Goal: Task Accomplishment & Management: Complete application form

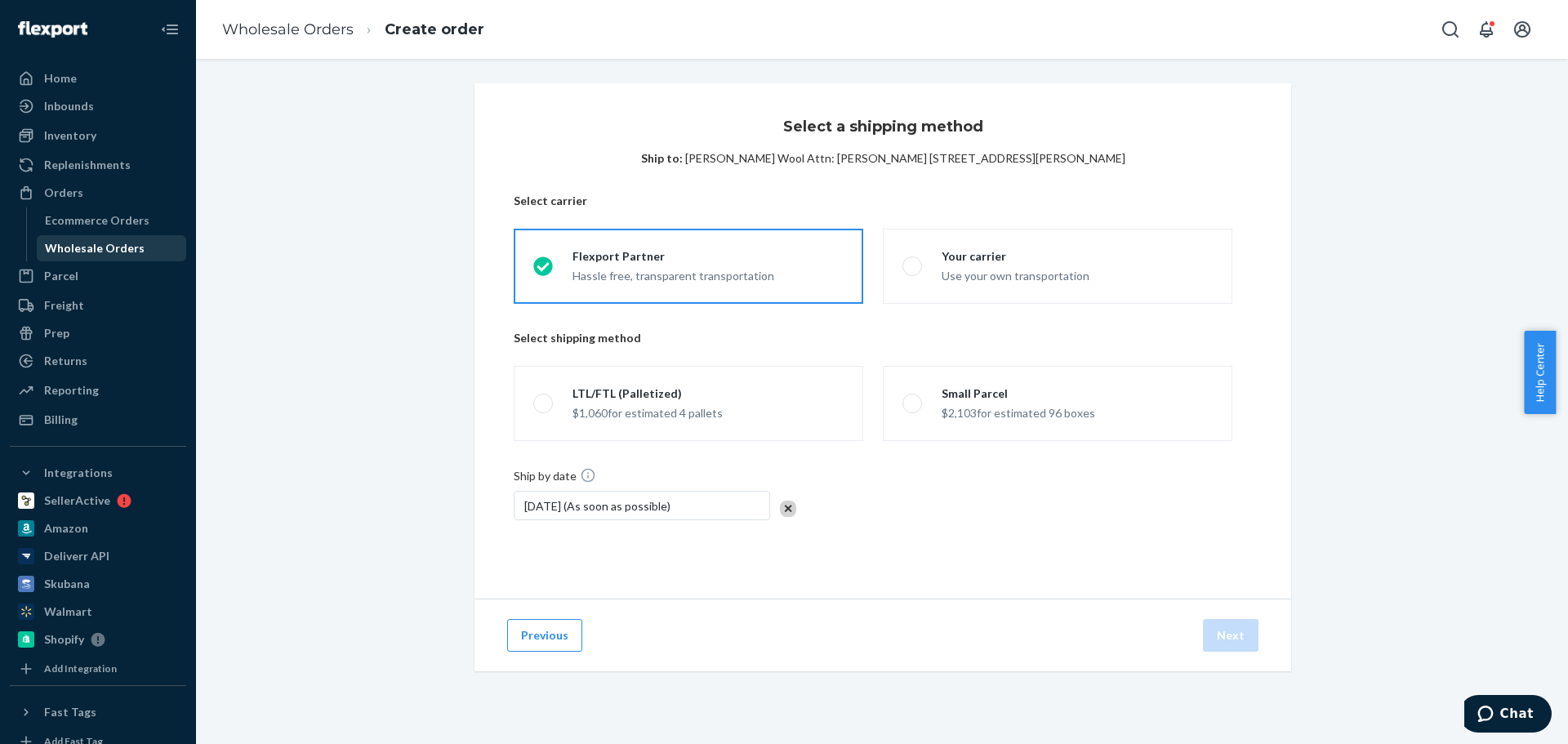
click at [105, 253] on div "Wholesale Orders" at bounding box center [94, 248] width 99 height 17
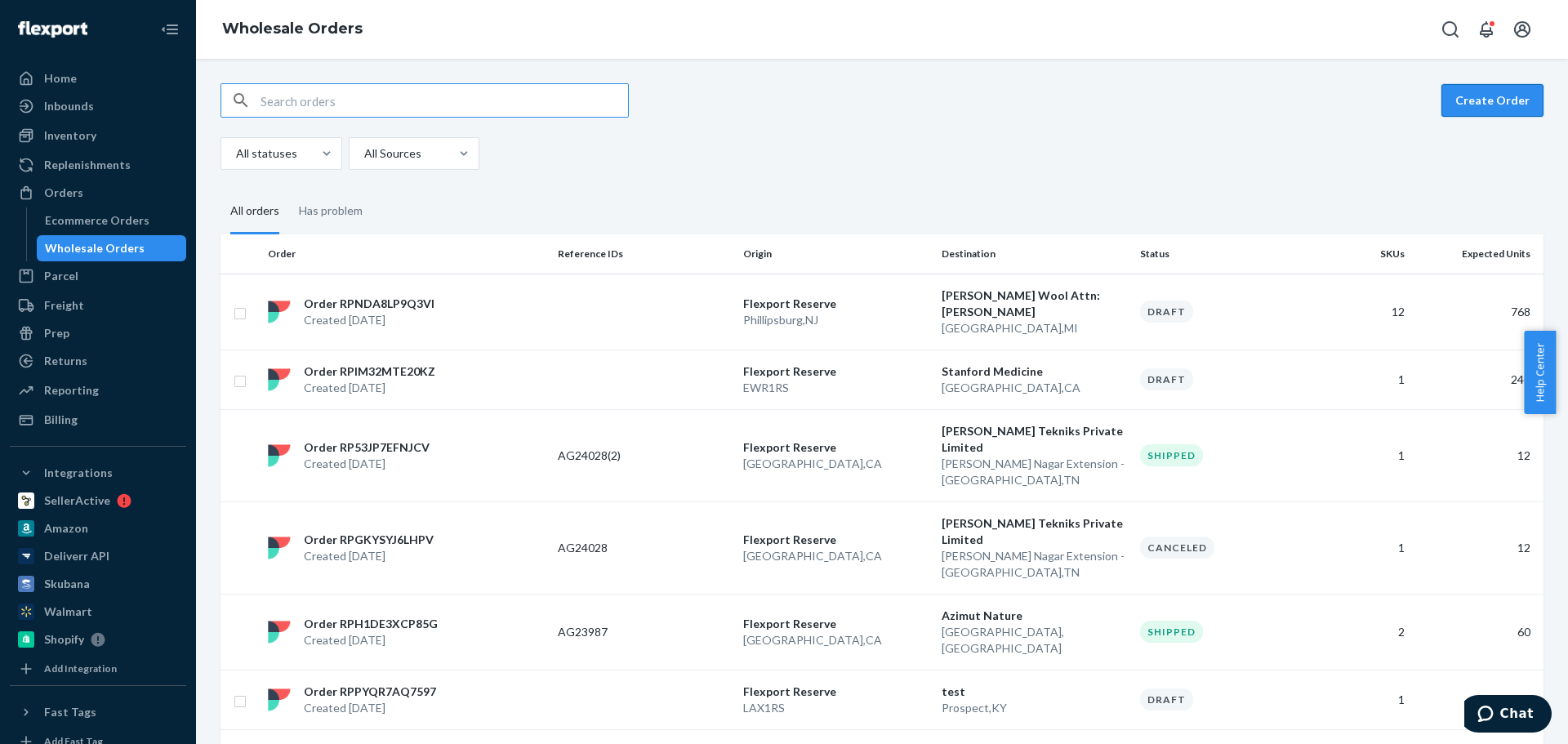
click at [1478, 104] on button "Create Order" at bounding box center [1492, 100] width 102 height 33
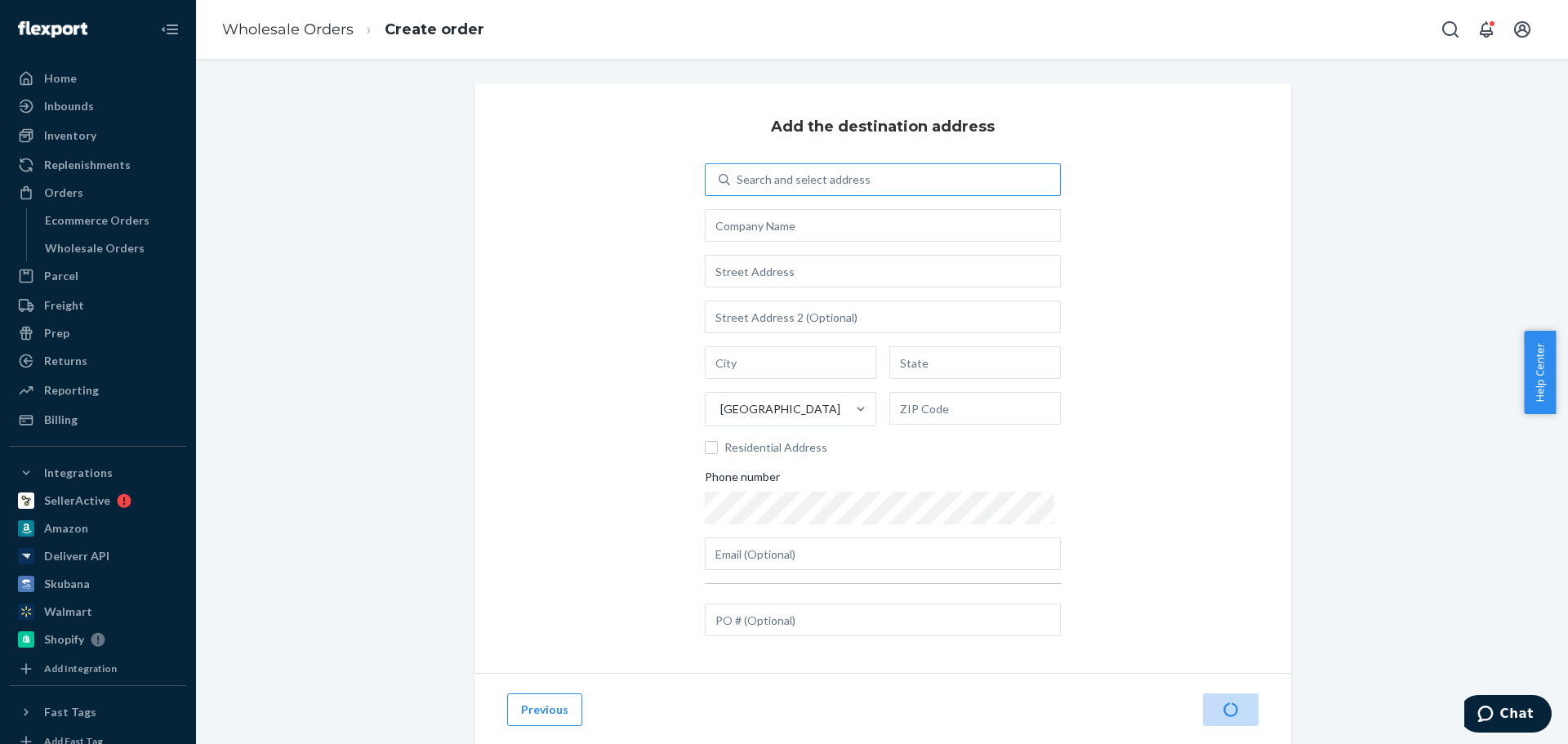
click at [767, 174] on div "Search and select address" at bounding box center [803, 179] width 134 height 17
click at [738, 174] on input "Search and select address" at bounding box center [737, 179] width 2 height 17
type input "test"
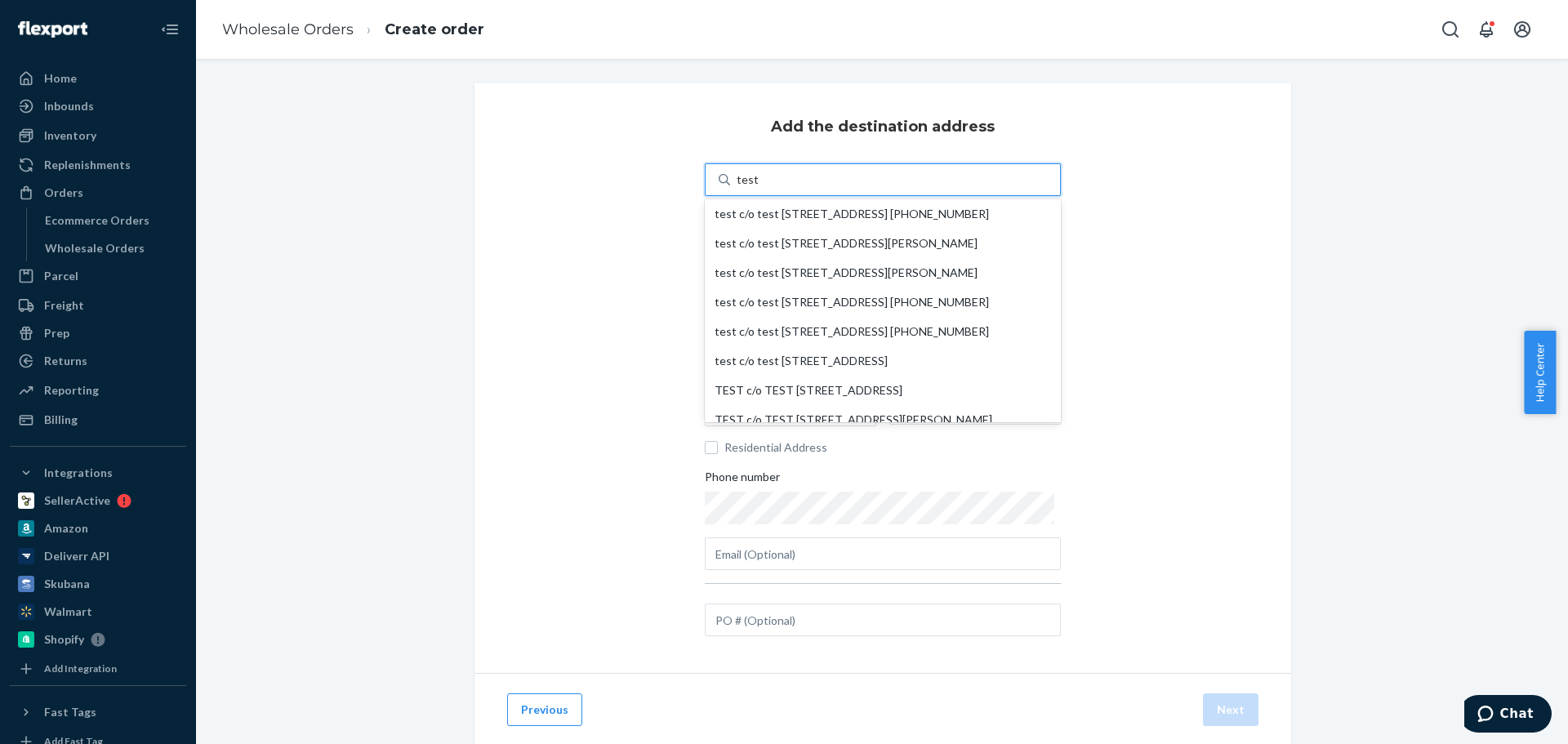
click at [767, 220] on div "test c/o test [STREET_ADDRESS] [PHONE_NUMBER]" at bounding box center [882, 213] width 337 height 13
click at [758, 188] on input "test" at bounding box center [747, 179] width 21 height 17
type input "test"
type input "[STREET_ADDRESS]"
type input "Prospect"
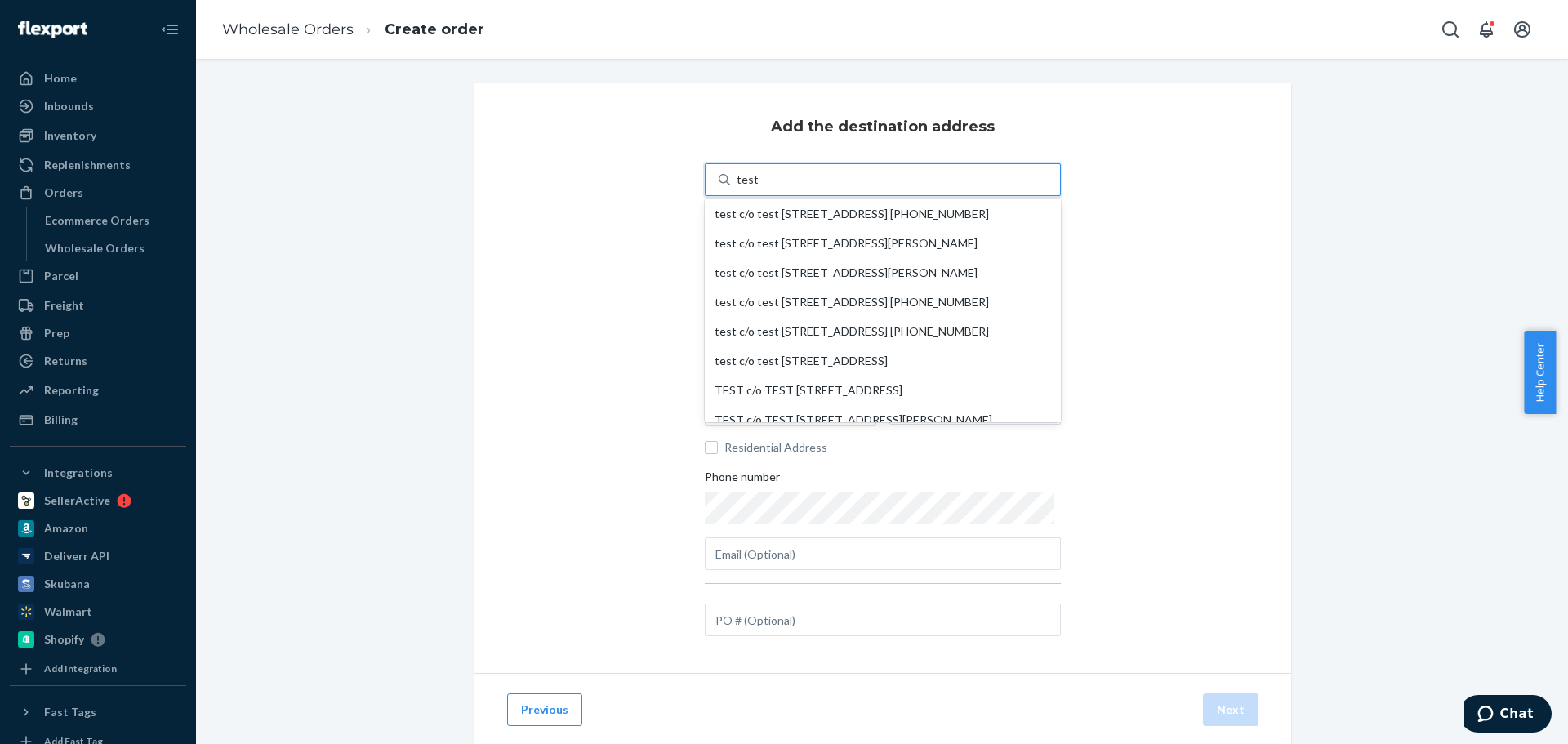
type input "KY"
type input "40059"
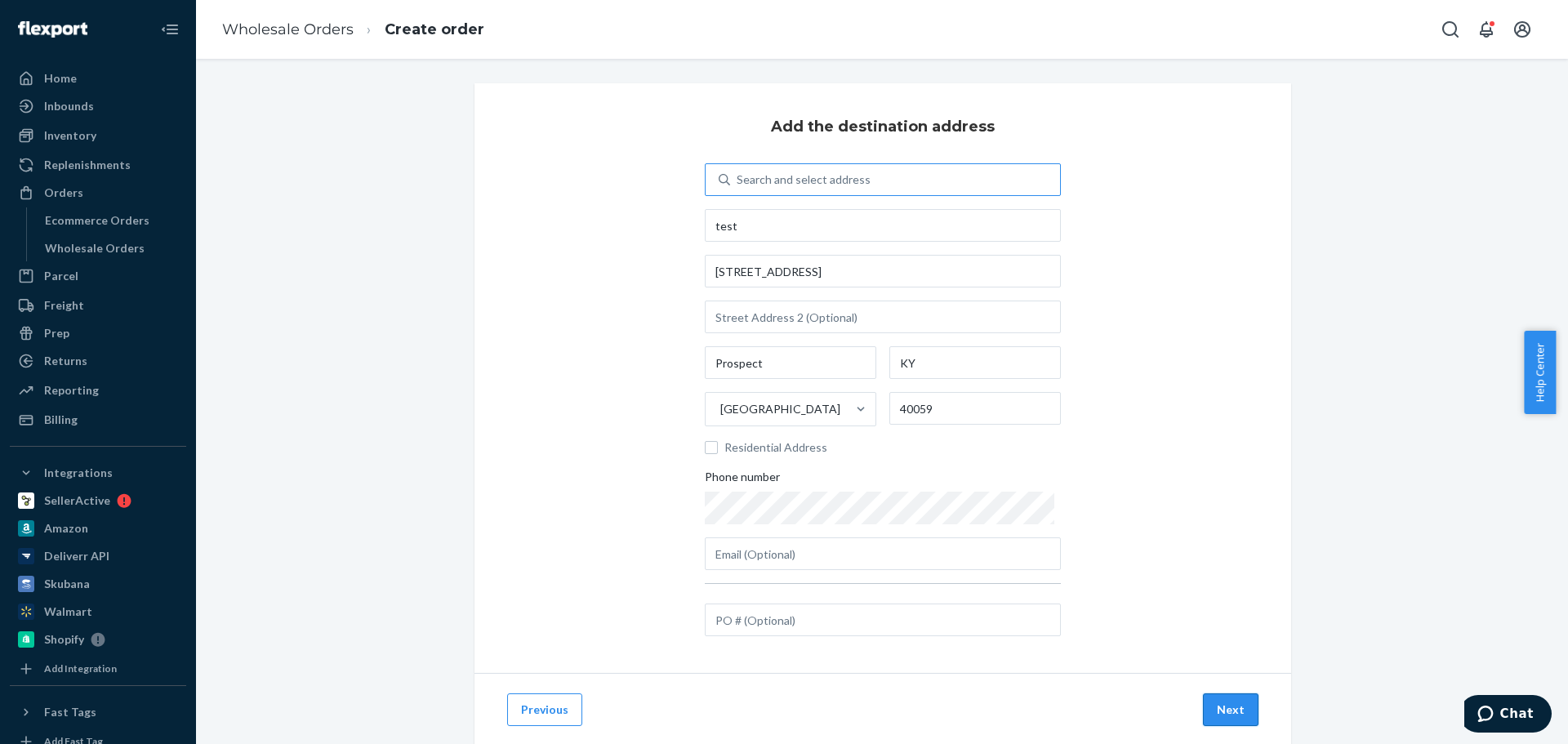
click at [1225, 711] on button "Next" at bounding box center [1230, 709] width 55 height 33
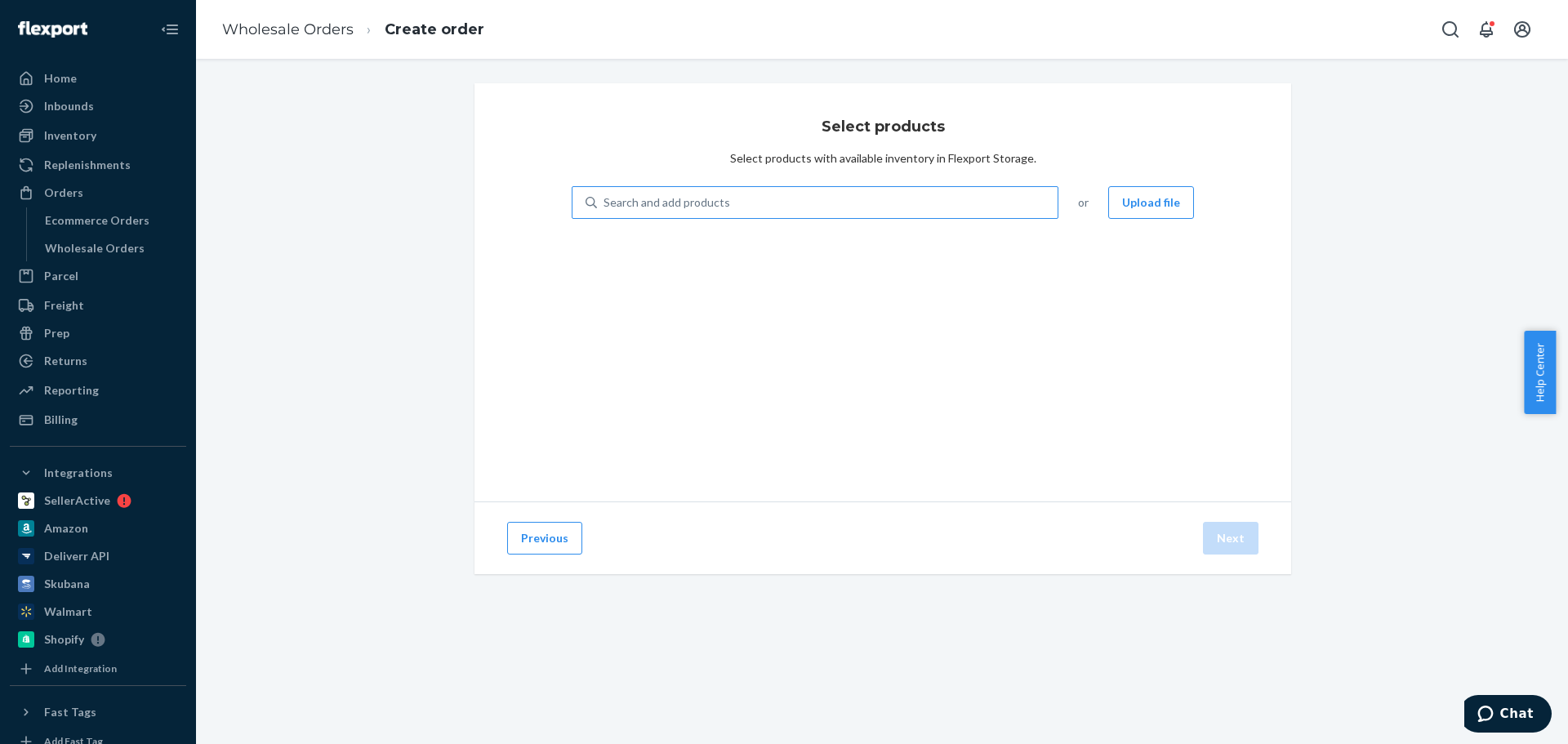
click at [713, 199] on div "Search and add products" at bounding box center [667, 202] width 127 height 17
click at [606, 199] on input "Search and add products" at bounding box center [605, 202] width 2 height 17
paste input "NC-AWSB-XL-OR"
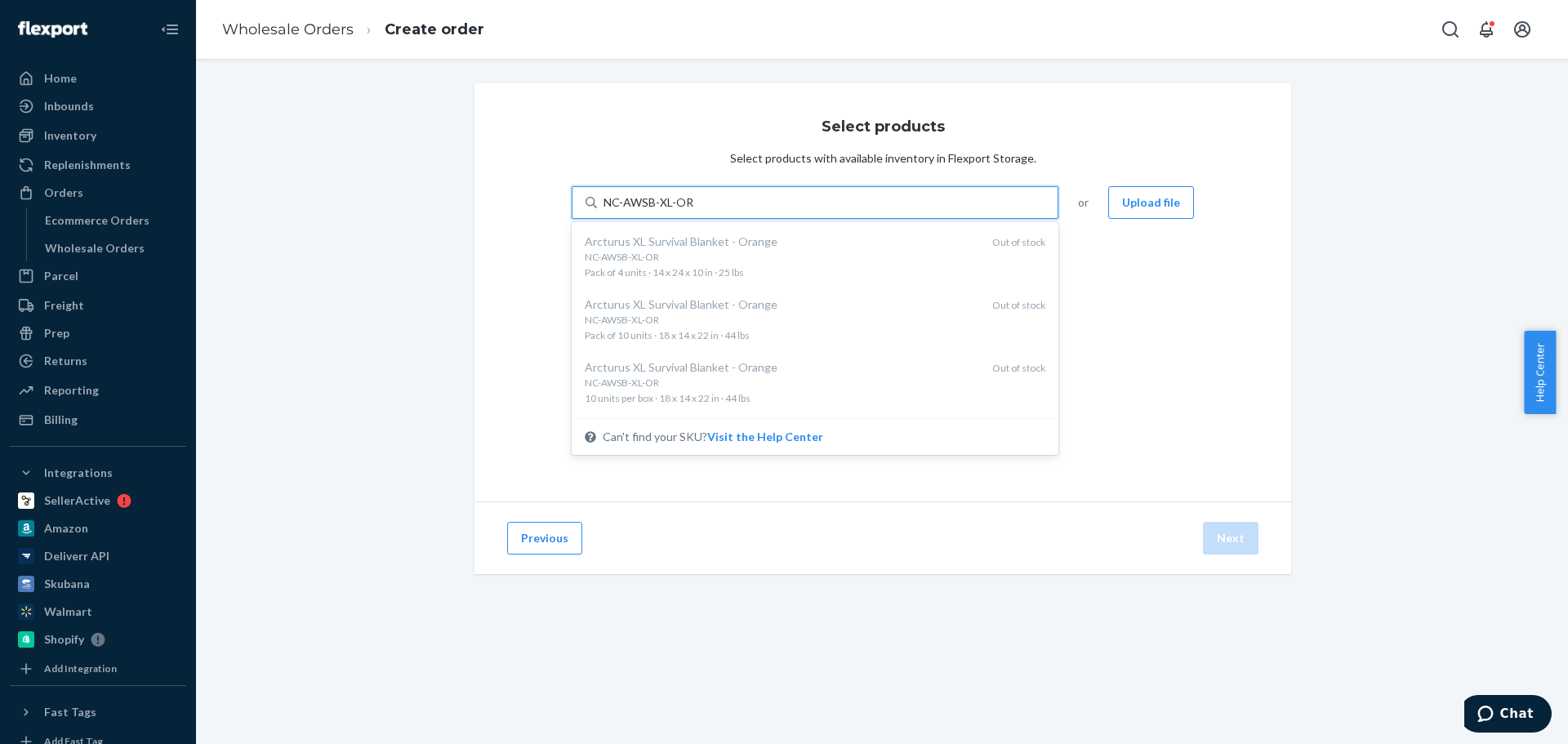
type input "NC-AWSB-XL-OR"
click at [1080, 370] on div "Select products Select products with available inventory in Flexport Storage. o…" at bounding box center [882, 293] width 817 height 418
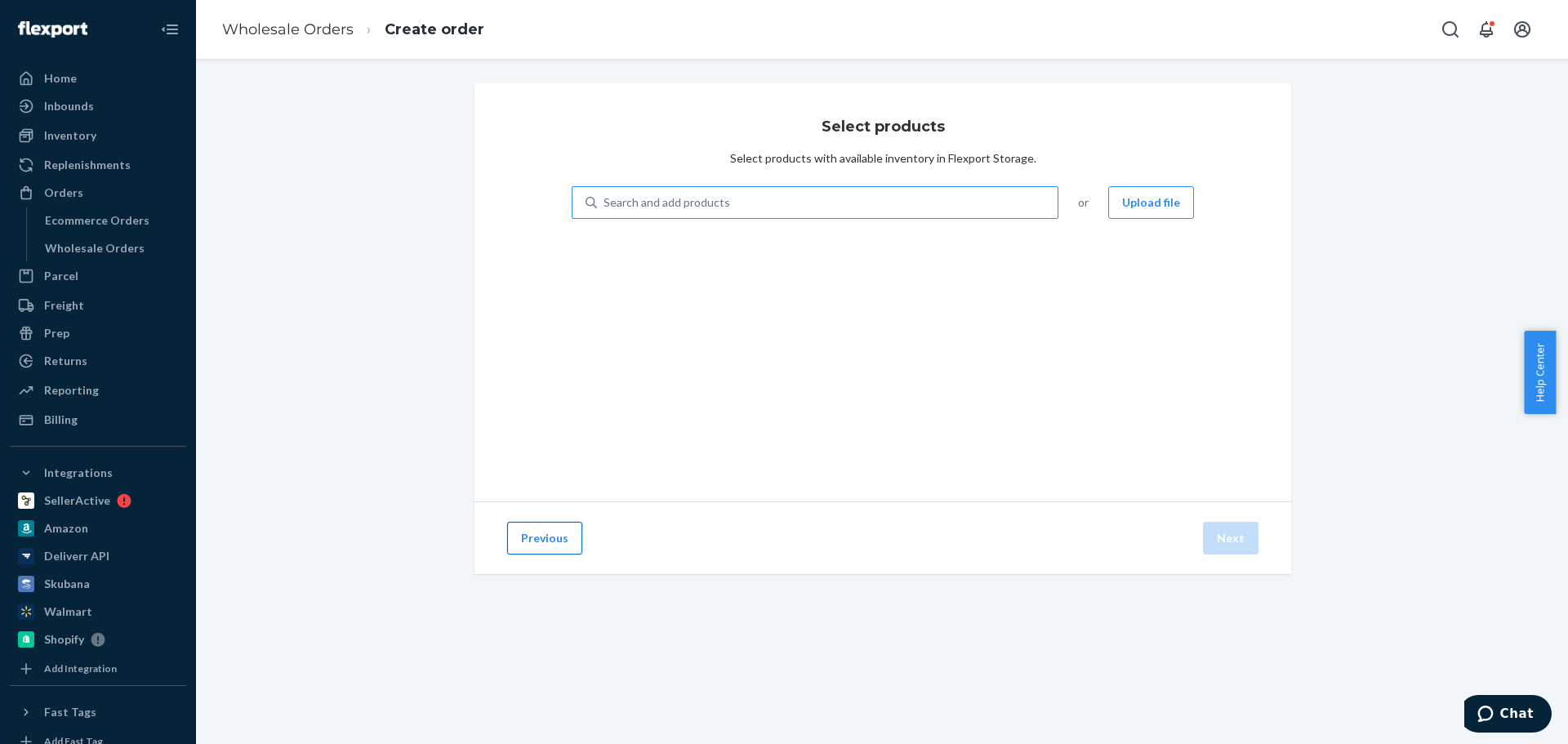
click at [557, 536] on button "Previous" at bounding box center [544, 538] width 75 height 33
